Goal: Information Seeking & Learning: Find specific fact

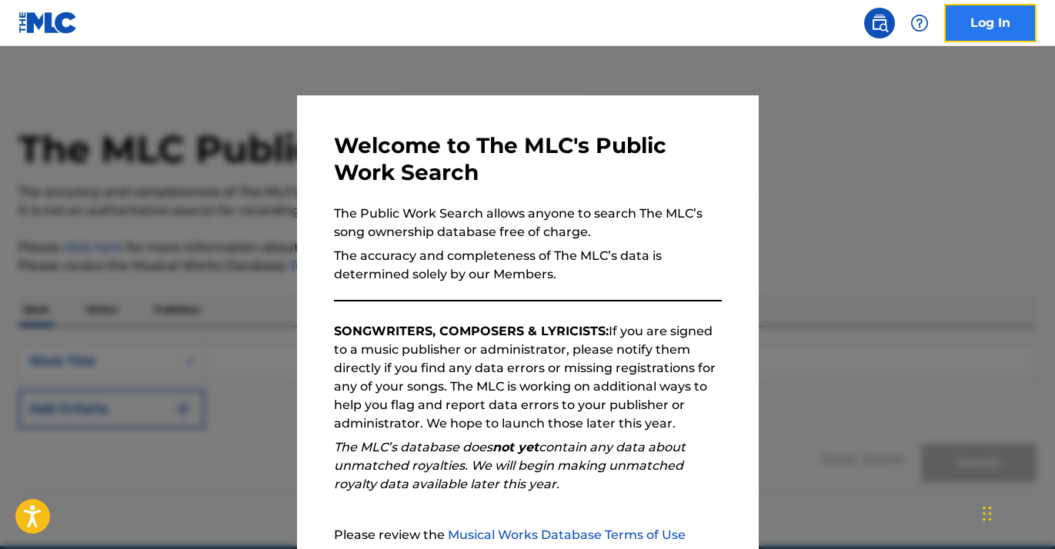
click at [990, 25] on link "Log In" at bounding box center [990, 23] width 92 height 38
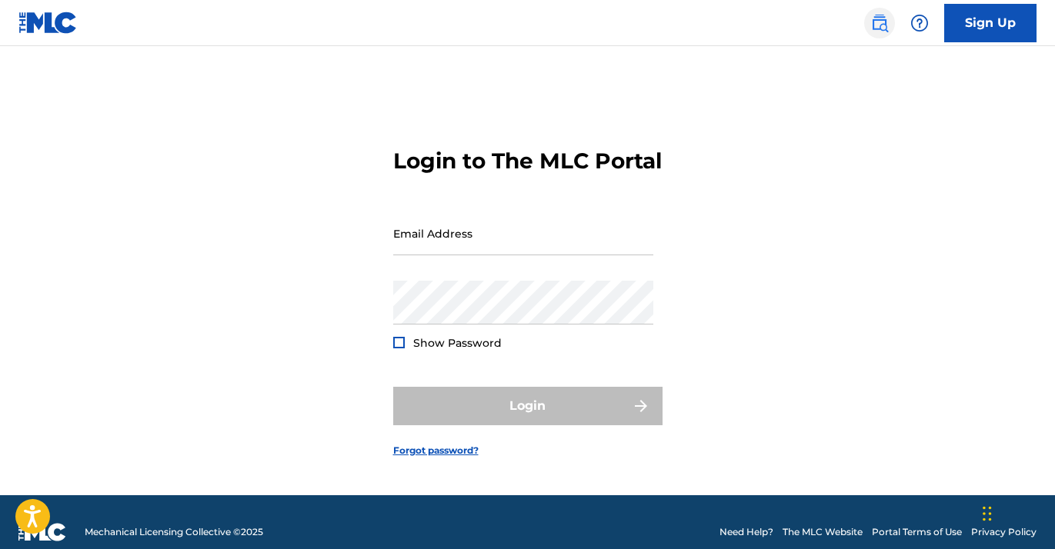
click at [879, 24] on img at bounding box center [879, 23] width 18 height 18
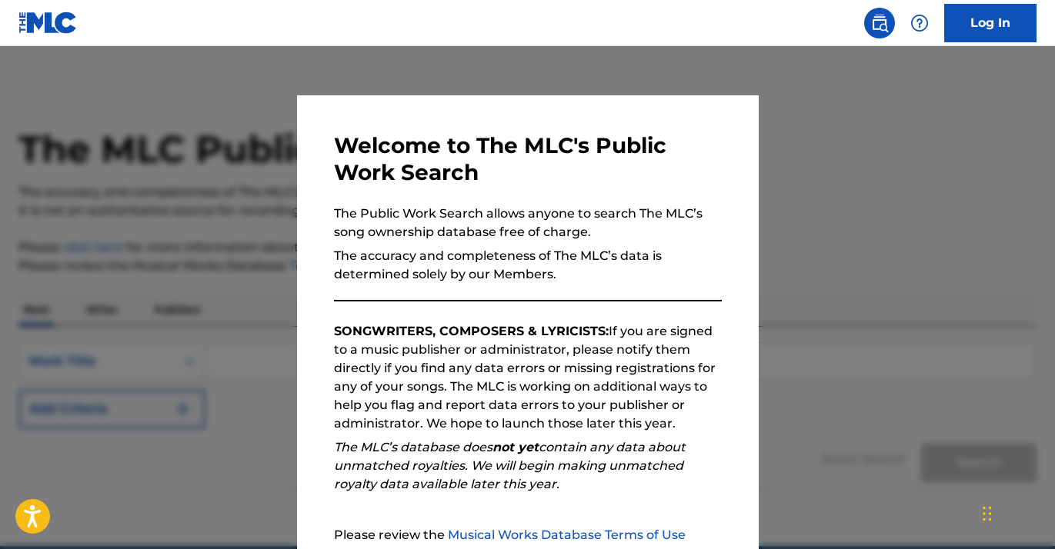
scroll to position [155, 0]
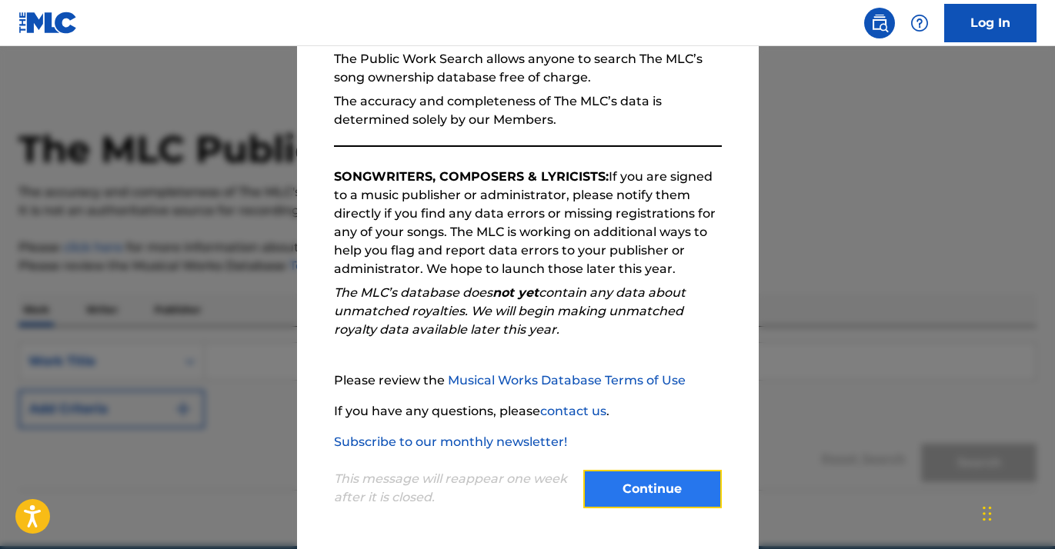
click at [641, 493] on button "Continue" at bounding box center [652, 489] width 139 height 38
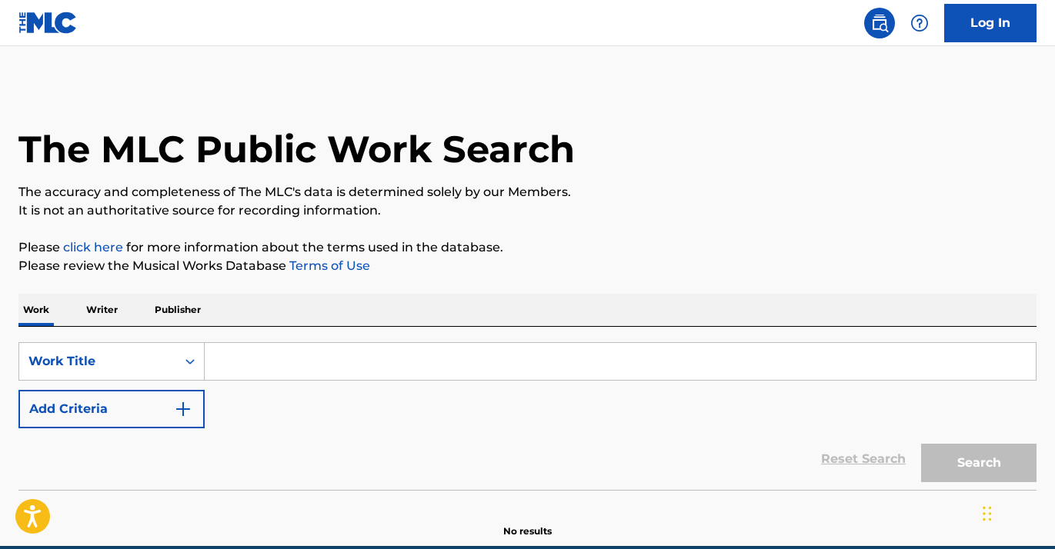
click at [282, 353] on input "Search Form" at bounding box center [620, 361] width 831 height 37
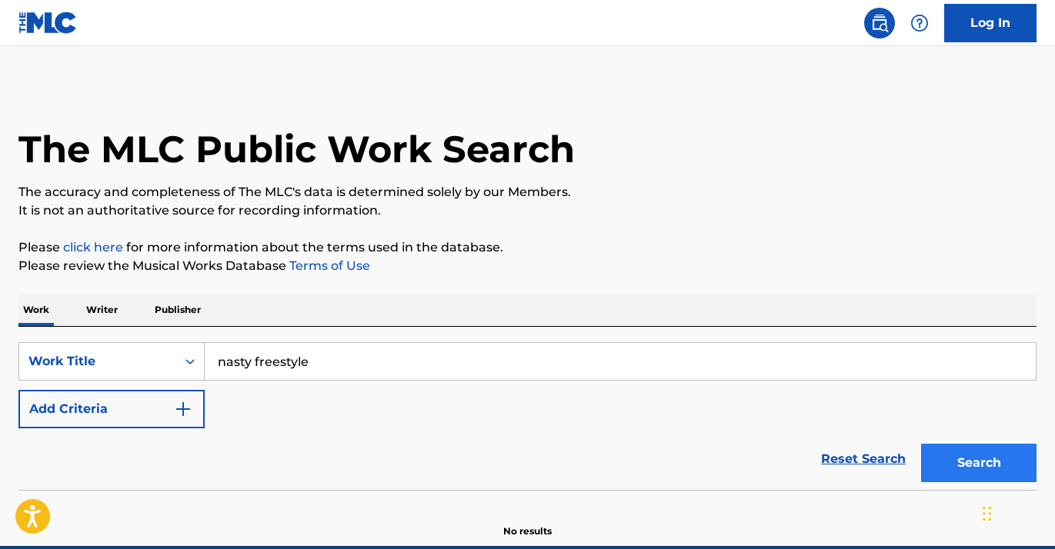
type input "nasty freestyle"
click at [969, 468] on button "Search" at bounding box center [978, 463] width 115 height 38
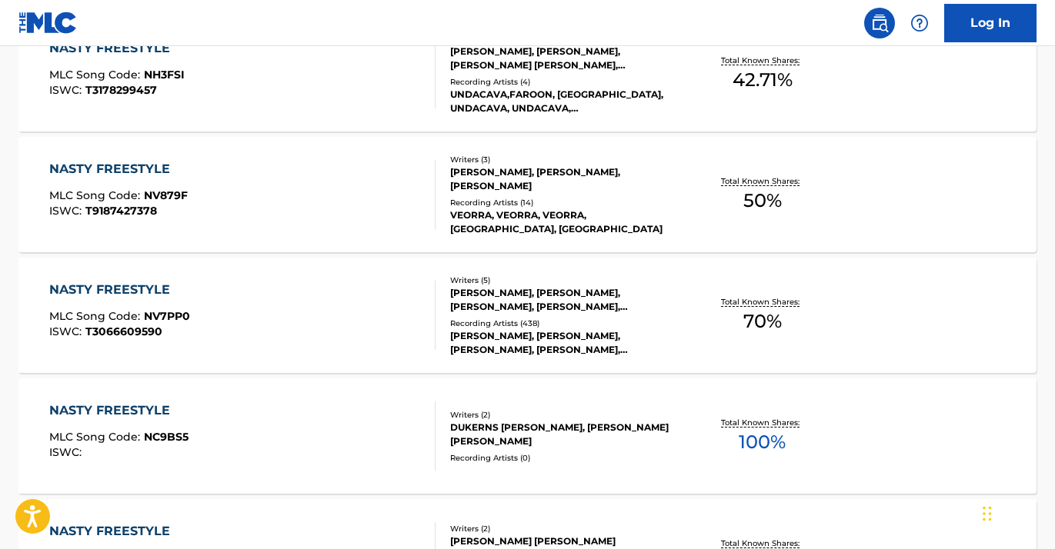
scroll to position [630, 0]
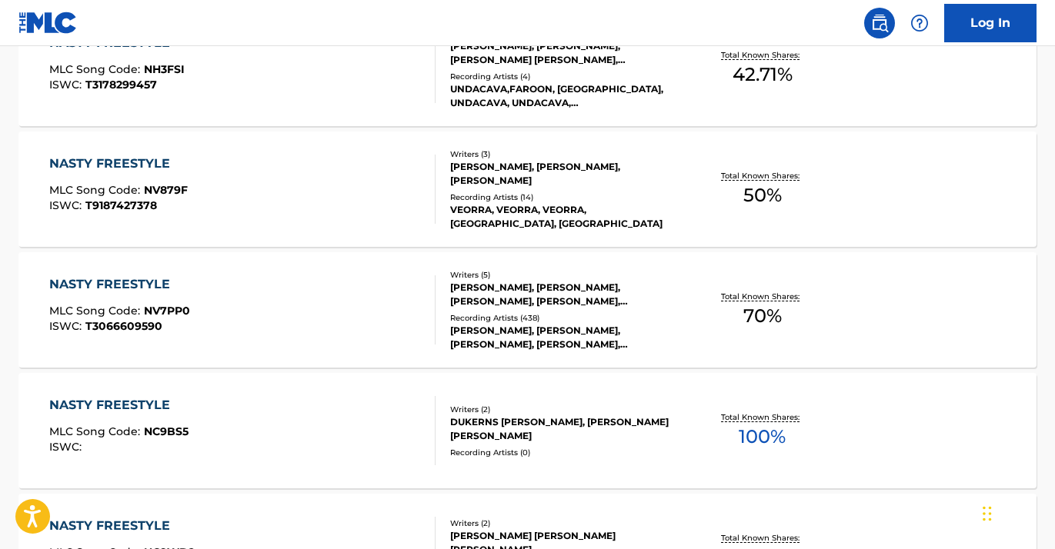
click at [306, 327] on div "NASTY FREESTYLE MLC Song Code : NV7PP0 ISWC : T3066609590" at bounding box center [242, 309] width 387 height 69
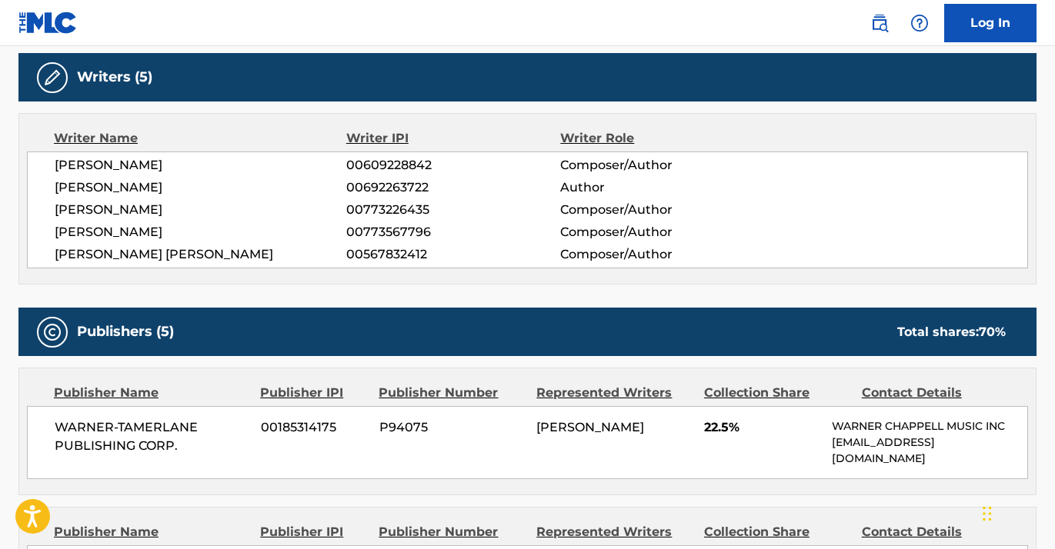
scroll to position [484, 0]
